Goal: Information Seeking & Learning: Check status

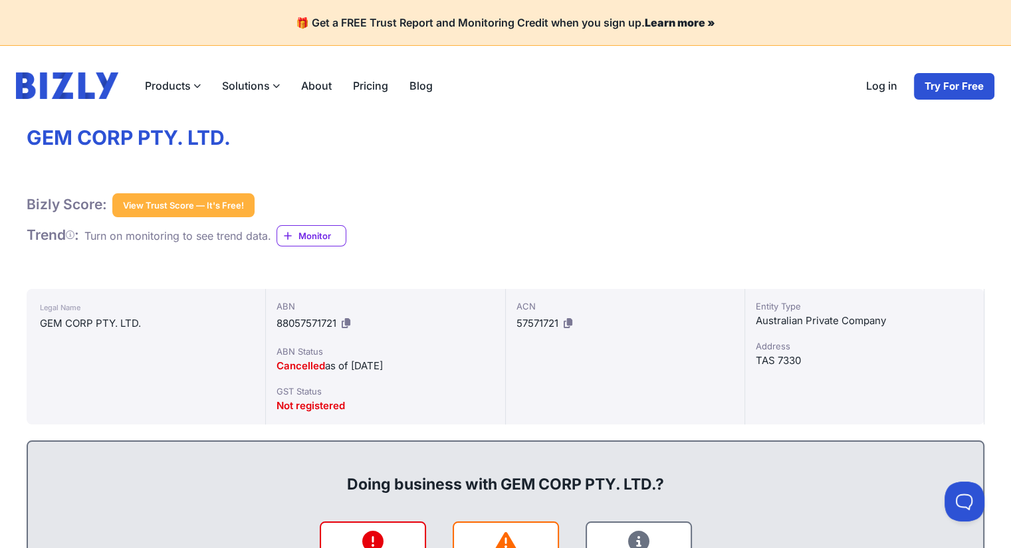
click at [375, 369] on div "Cancelled as of [DATE]" at bounding box center [384, 366] width 217 height 16
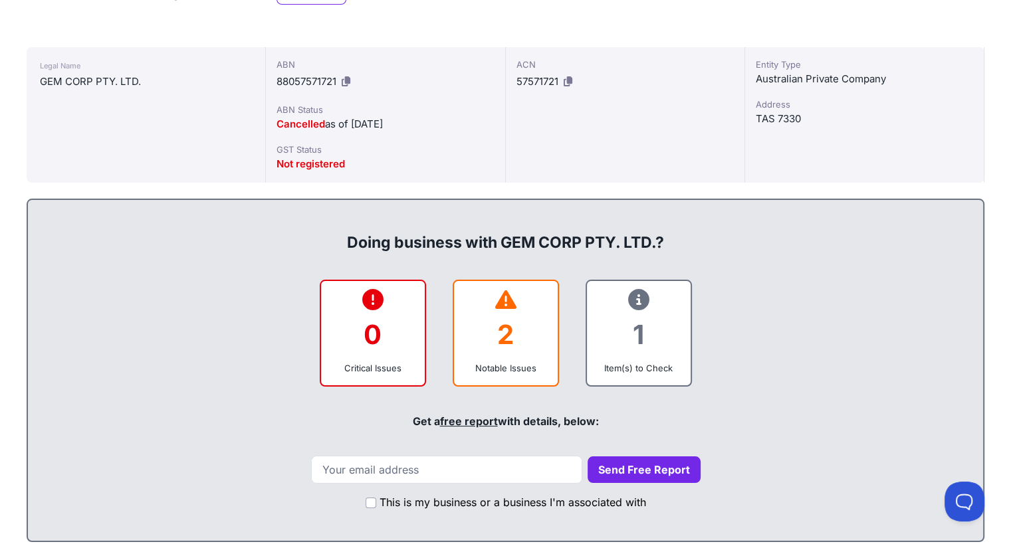
scroll to position [332, 0]
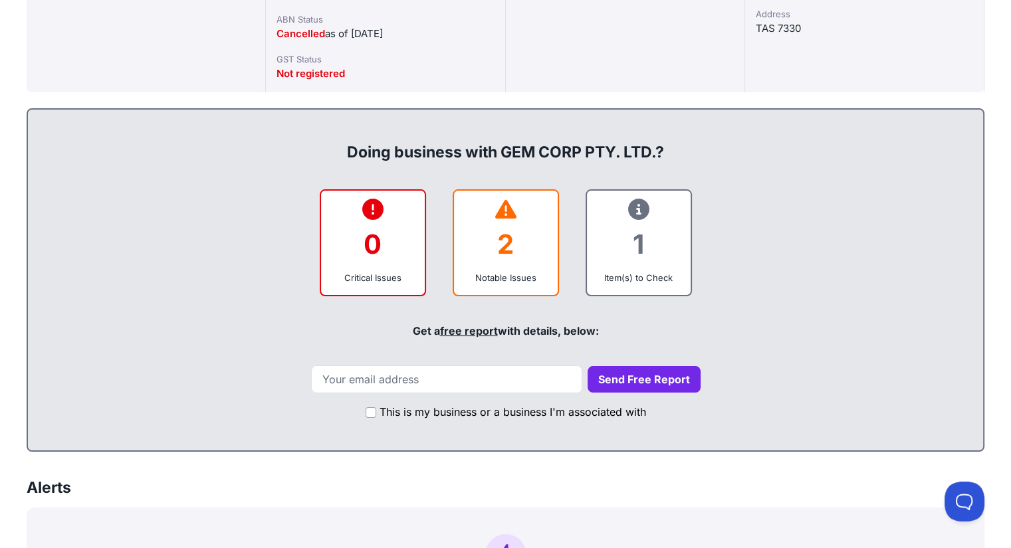
click at [434, 144] on div "Doing business with GEM CORP PTY. LTD.?" at bounding box center [505, 141] width 928 height 43
drag, startPoint x: 431, startPoint y: 146, endPoint x: 416, endPoint y: 148, distance: 14.8
click at [416, 148] on div "Doing business with GEM CORP PTY. LTD.?" at bounding box center [505, 141] width 928 height 43
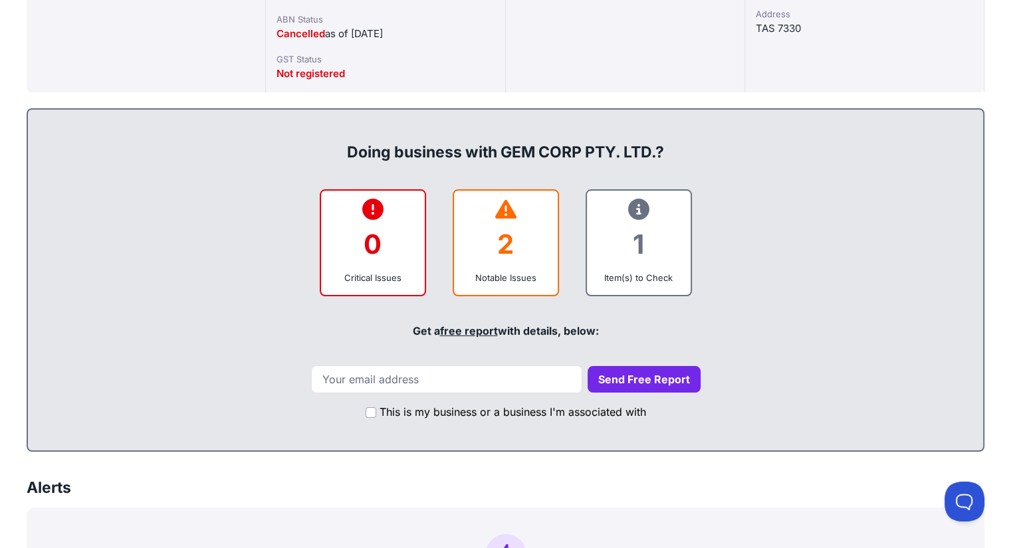
click at [517, 227] on div "2" at bounding box center [505, 244] width 82 height 54
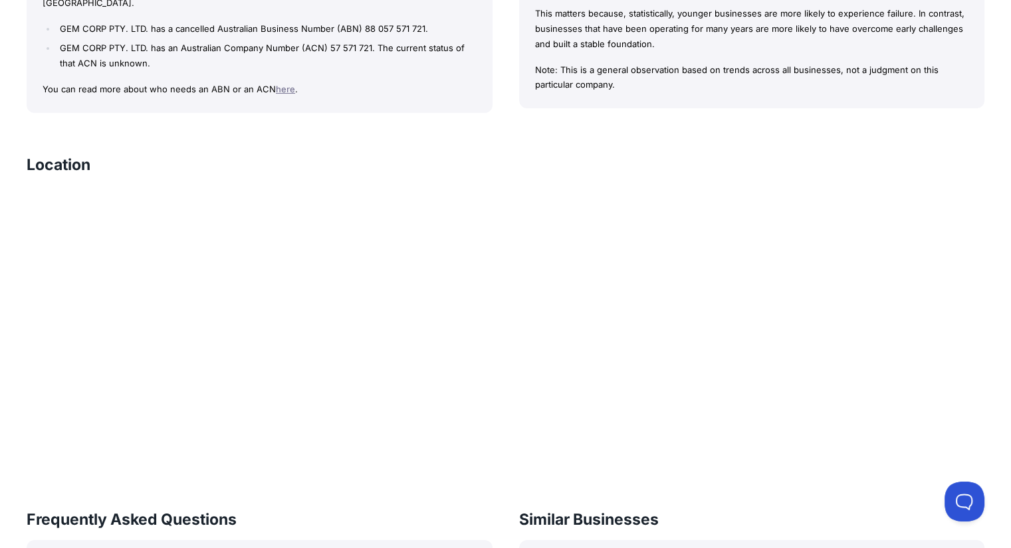
scroll to position [1395, 0]
